Goal: Task Accomplishment & Management: Use online tool/utility

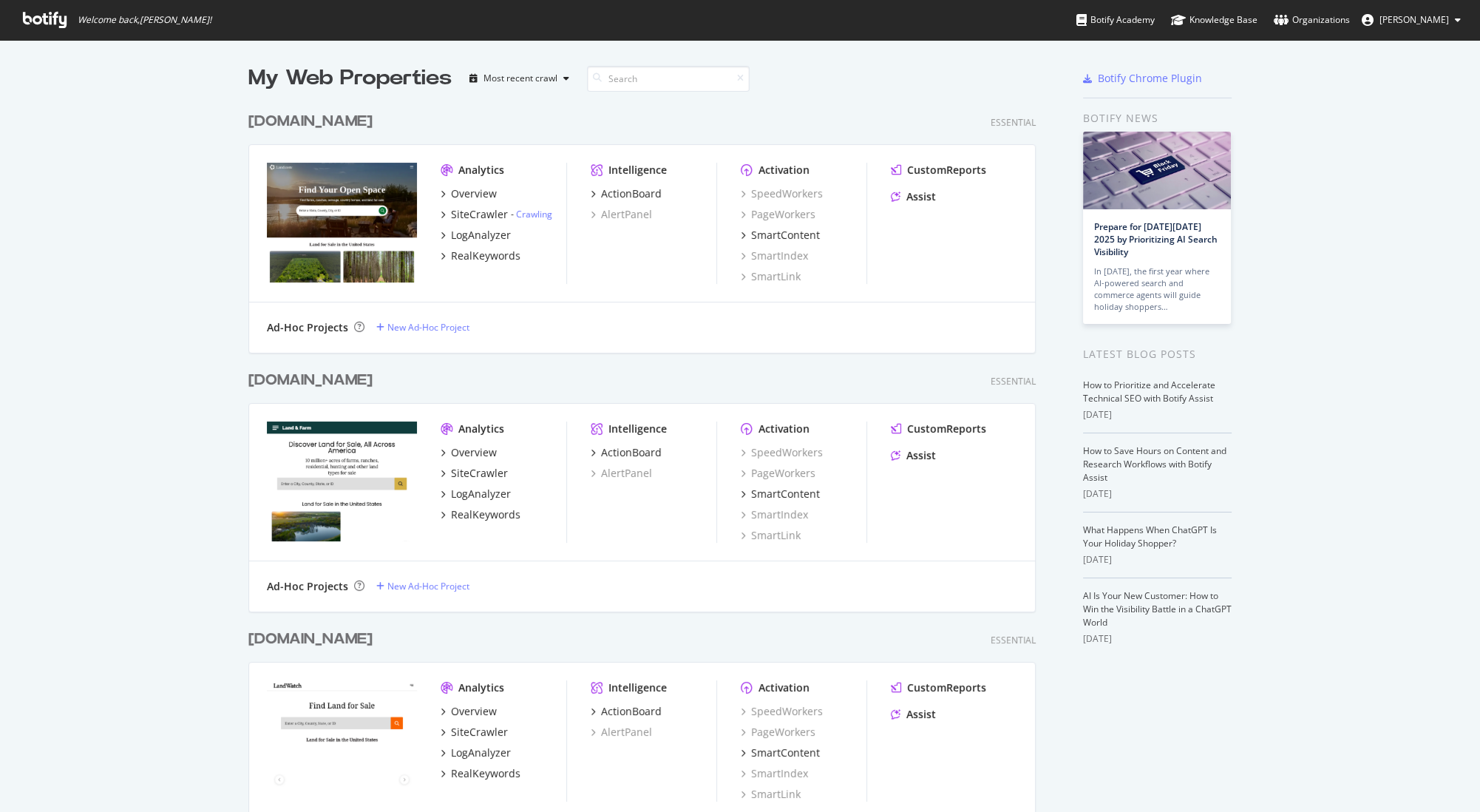
scroll to position [812, 1479]
click at [527, 215] on link "Crawling" at bounding box center [534, 214] width 37 height 13
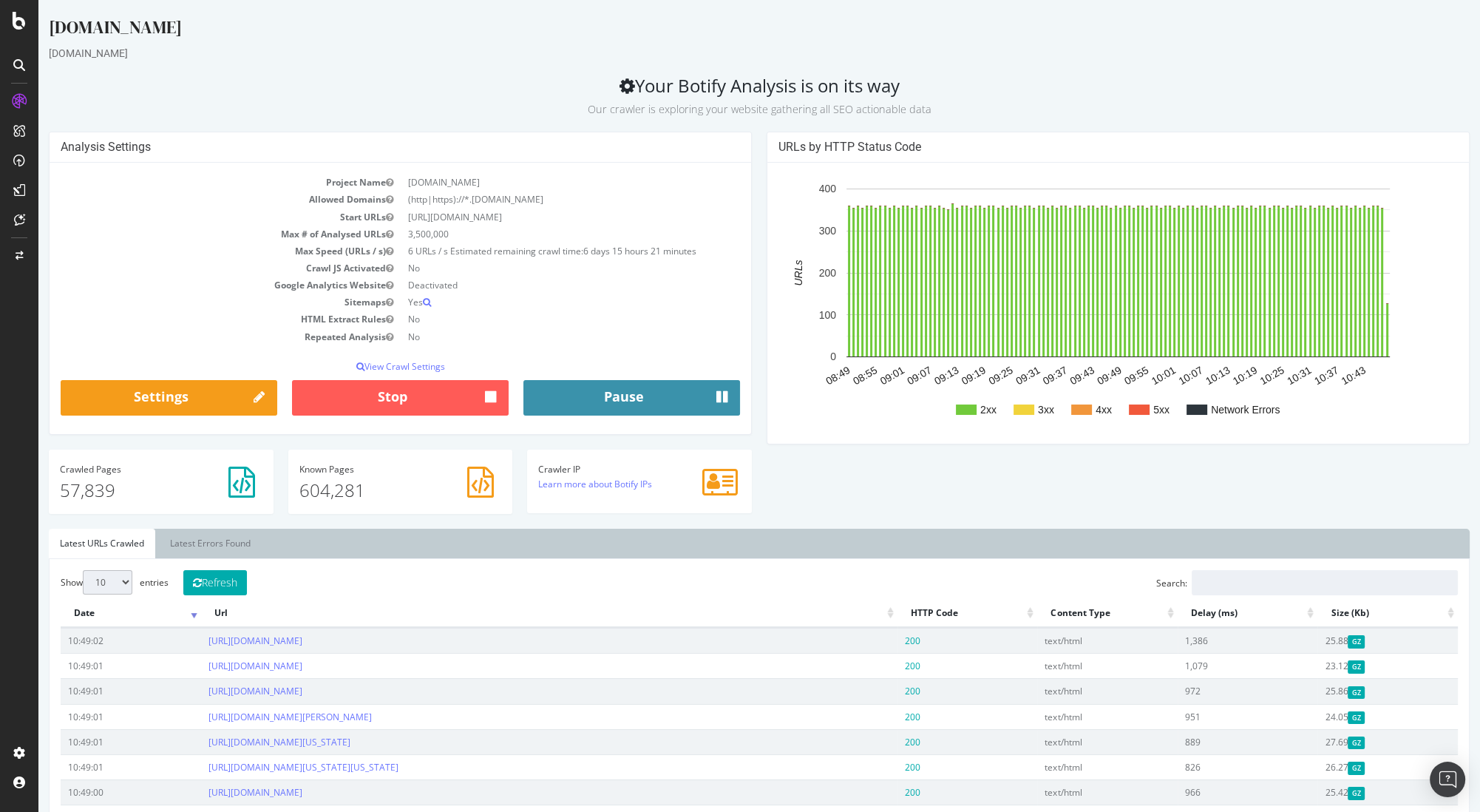
click at [610, 399] on button "Pause" at bounding box center [631, 398] width 216 height 36
